Goal: Task Accomplishment & Management: Use online tool/utility

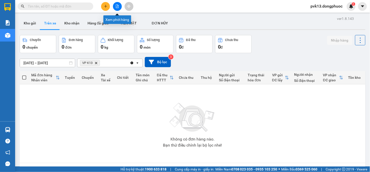
click at [116, 8] on icon "file-add" at bounding box center [117, 7] width 4 height 4
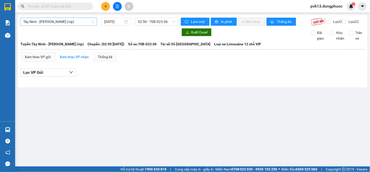
click at [70, 21] on span "Tây Ninh - [PERSON_NAME] (vip)" at bounding box center [58, 22] width 71 height 8
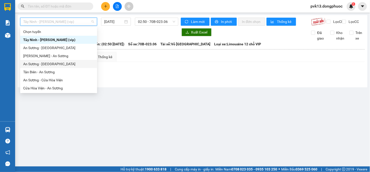
scroll to position [52, 0]
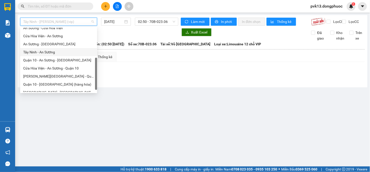
click at [44, 51] on div "Tây Ninh - An Sương" at bounding box center [58, 52] width 71 height 6
type input "[DATE]"
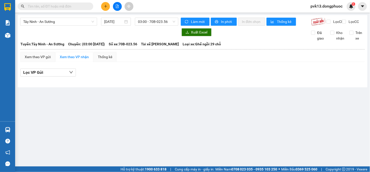
click at [158, 26] on div "Tây Ninh - An Sương [DATE] 03:00 - 70B-023.56" at bounding box center [99, 22] width 158 height 8
click at [157, 23] on span "03:00 - 70B-023.56" at bounding box center [156, 22] width 37 height 8
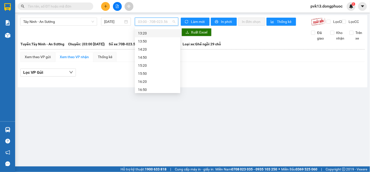
scroll to position [112, 0]
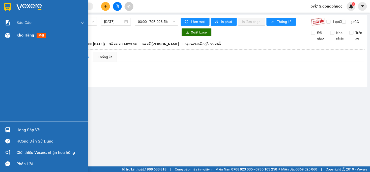
click at [5, 35] on img at bounding box center [7, 35] width 5 height 5
